Goal: Task Accomplishment & Management: Use online tool/utility

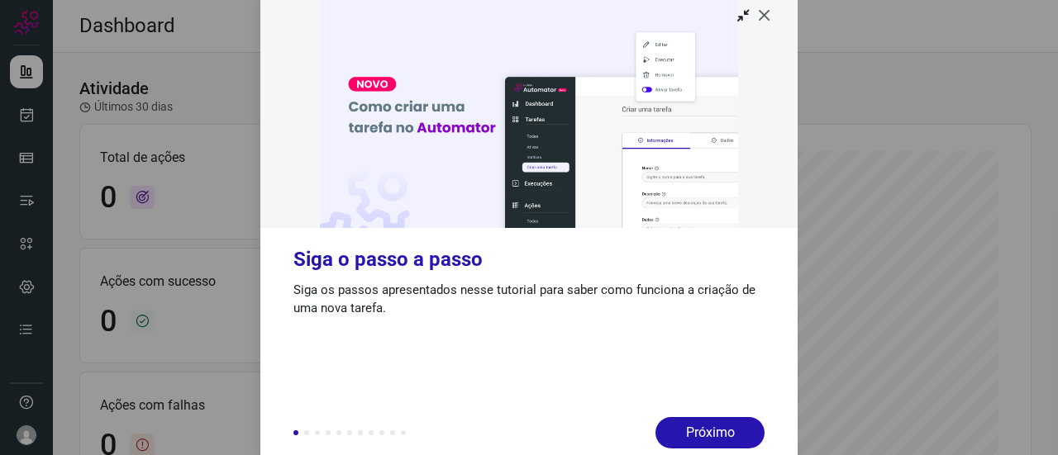
click at [761, 14] on icon at bounding box center [764, 15] width 17 height 17
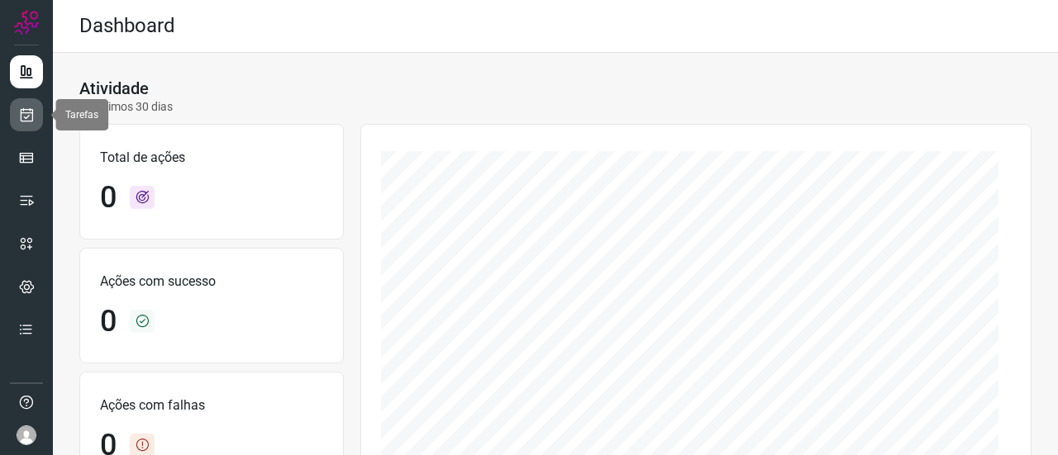
click at [33, 113] on icon at bounding box center [26, 115] width 17 height 17
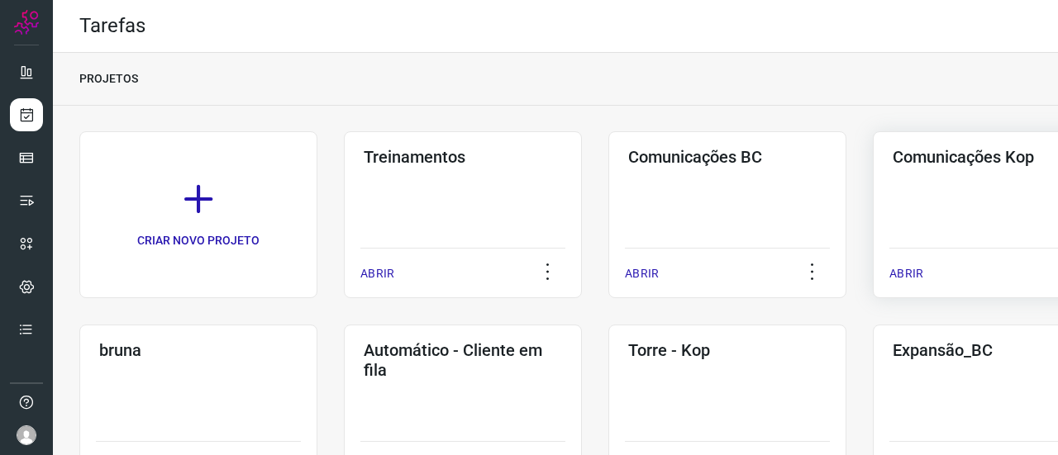
click at [936, 155] on h3 "Comunicações Kop" at bounding box center [992, 157] width 198 height 20
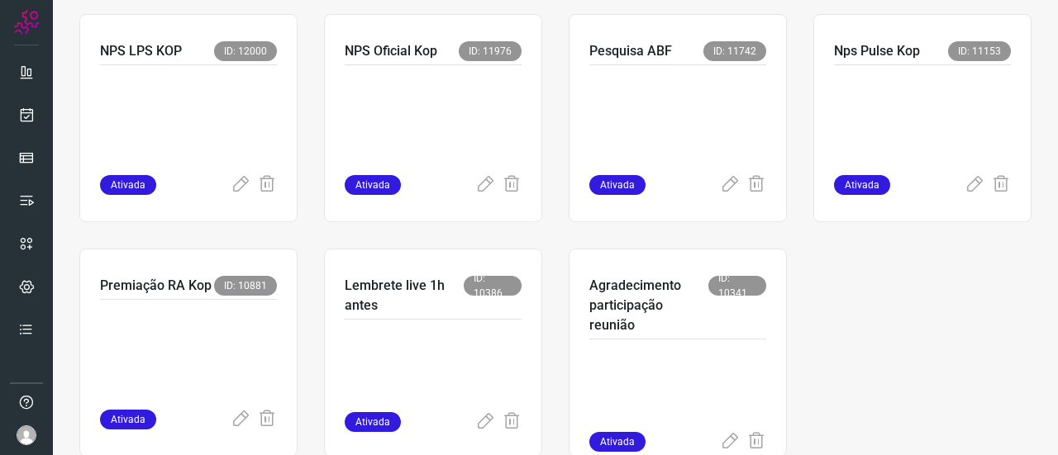
scroll to position [1322, 0]
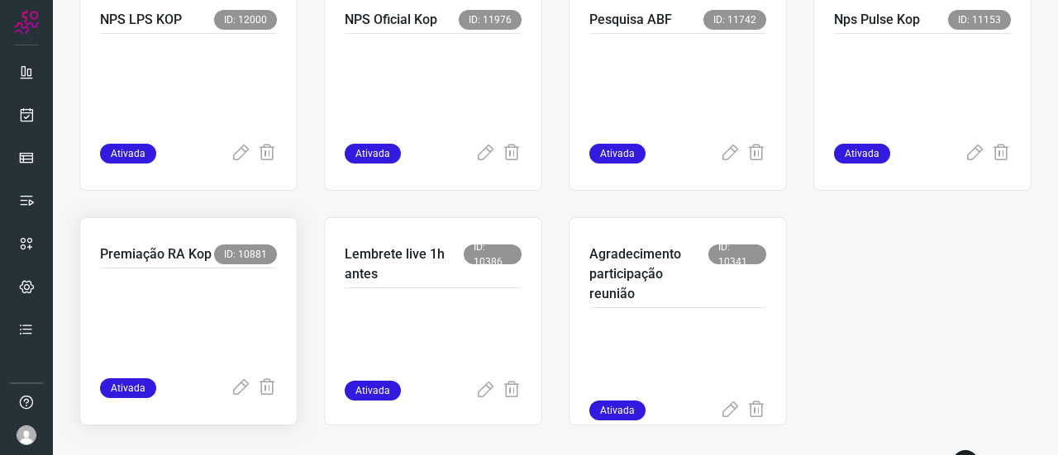
click at [143, 249] on p "Premiação RA Kop" at bounding box center [156, 255] width 112 height 20
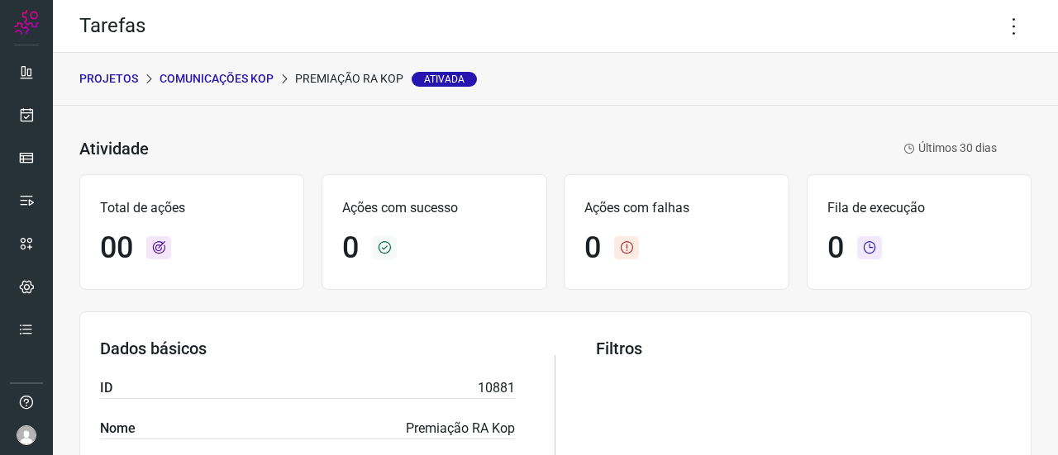
click at [360, 79] on p "Premiação RA Kop Ativada" at bounding box center [386, 78] width 182 height 17
